Goal: Find specific page/section

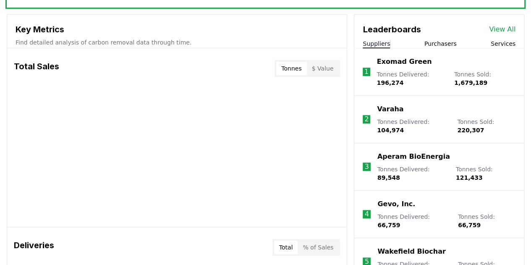
scroll to position [420, 0]
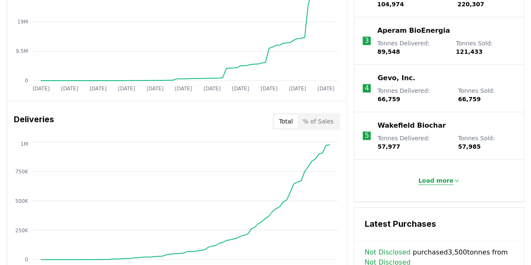
click at [435, 176] on p "Load more" at bounding box center [435, 180] width 35 height 8
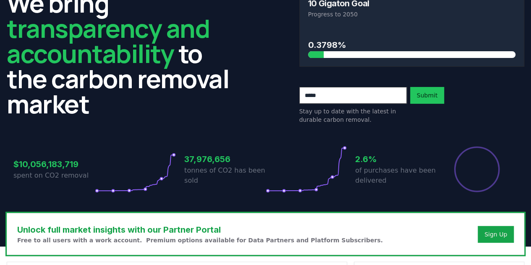
scroll to position [0, 0]
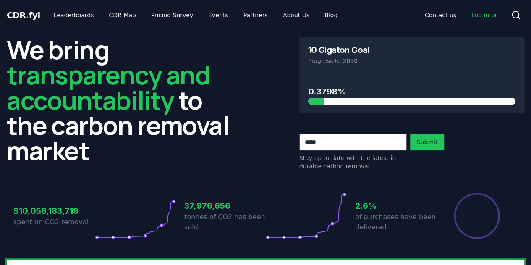
click at [506, 11] on div "Contact us Log in Search" at bounding box center [434, 15] width 180 height 17
click at [513, 16] on icon at bounding box center [516, 15] width 10 height 10
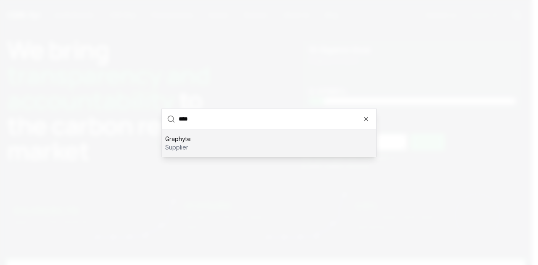
type input "****"
click at [263, 146] on div "Graphyte supplier" at bounding box center [269, 142] width 214 height 27
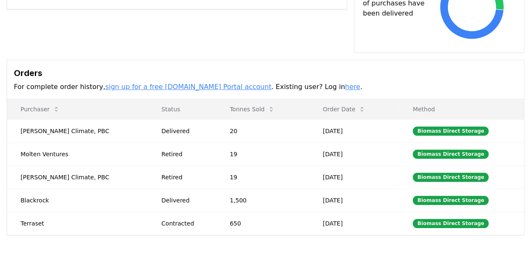
scroll to position [233, 0]
